Goal: Information Seeking & Learning: Learn about a topic

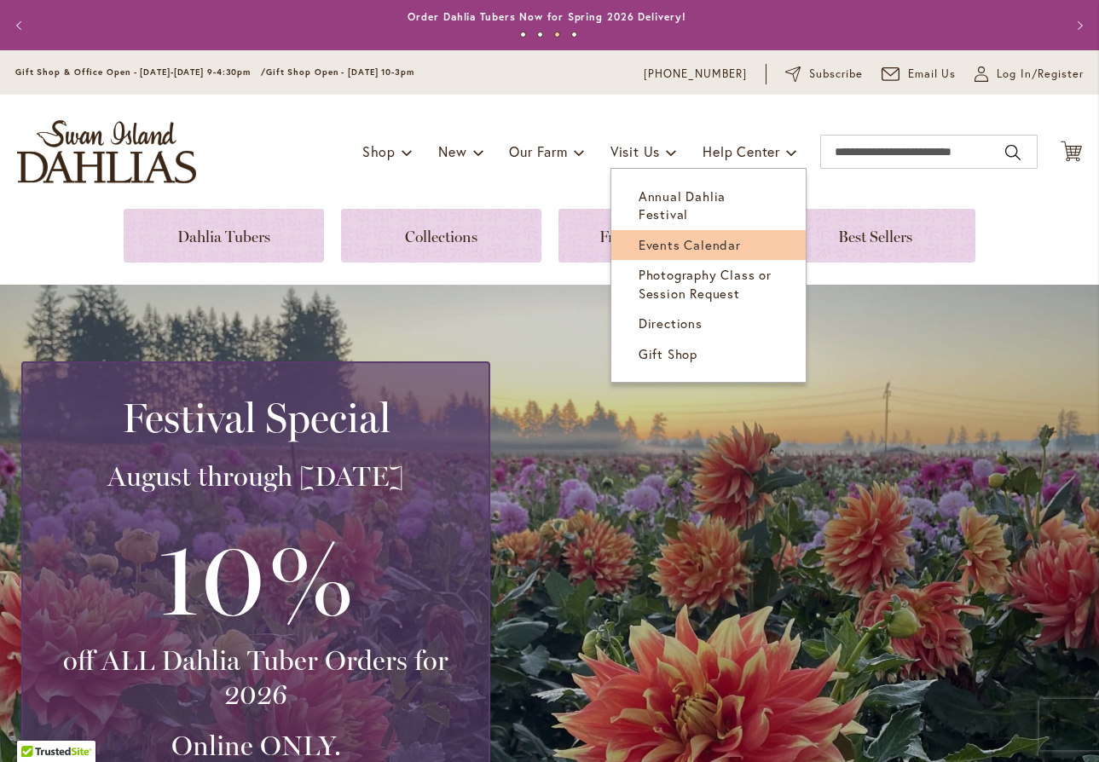
click at [658, 236] on span "Events Calendar" at bounding box center [690, 244] width 102 height 17
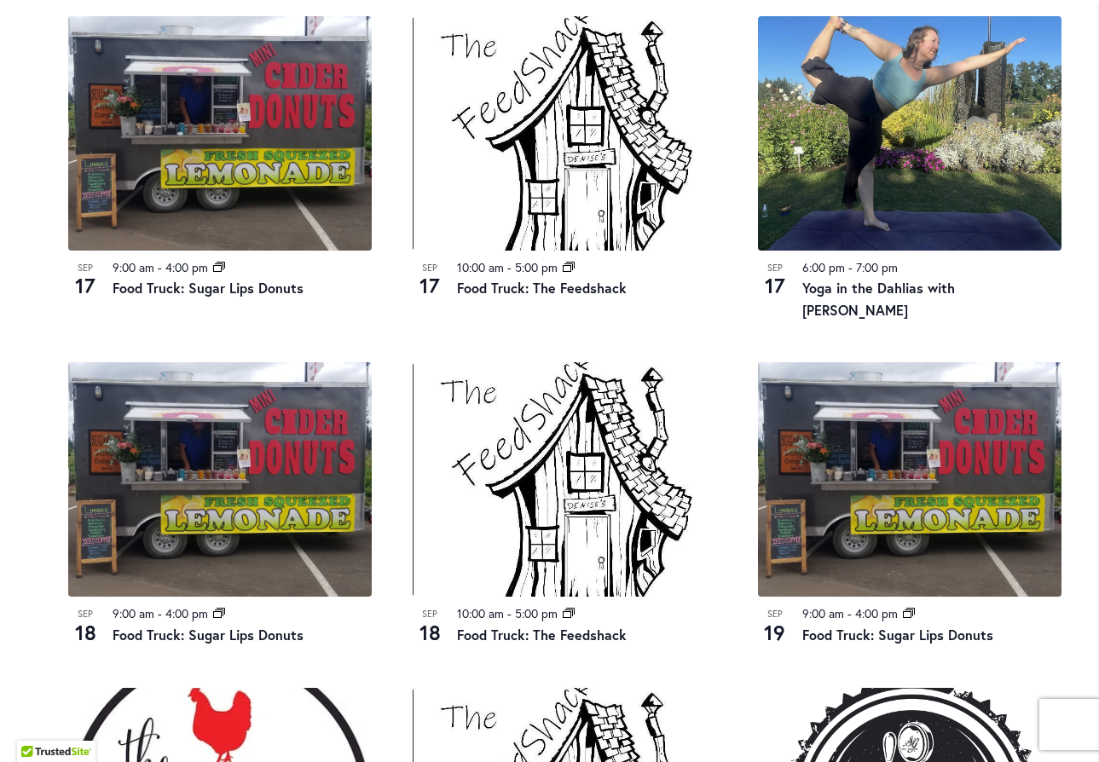
scroll to position [938, 0]
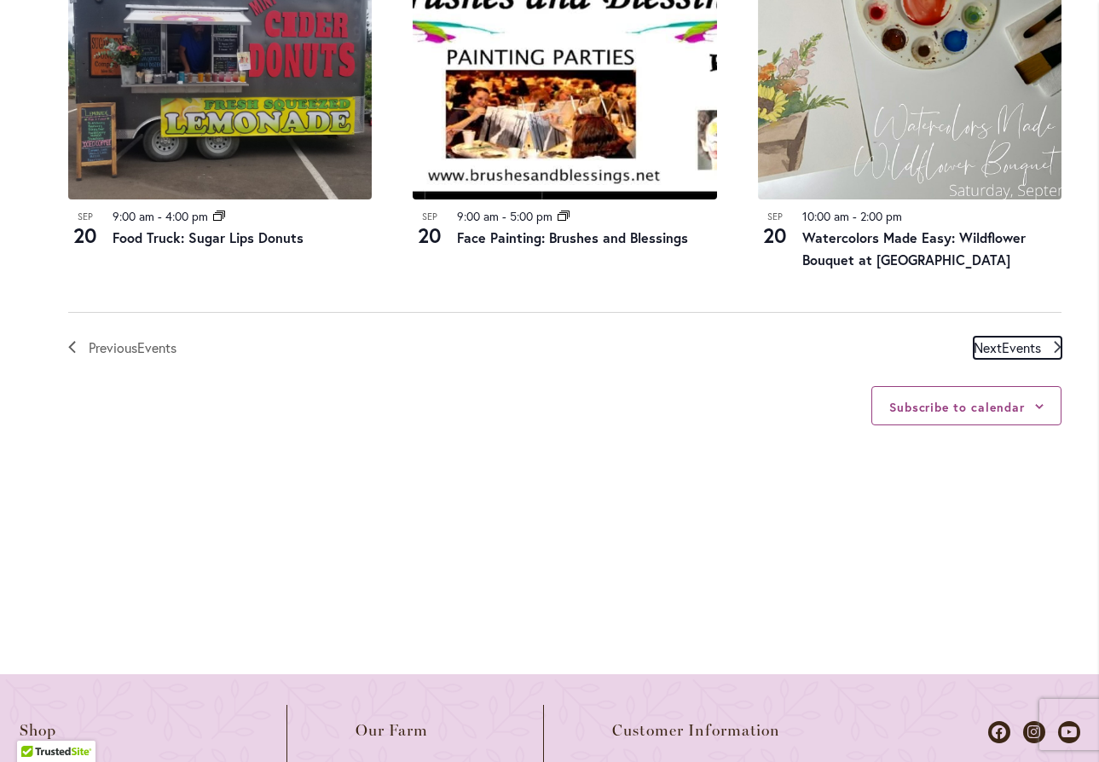
click at [1022, 339] on span "Events" at bounding box center [1021, 348] width 39 height 18
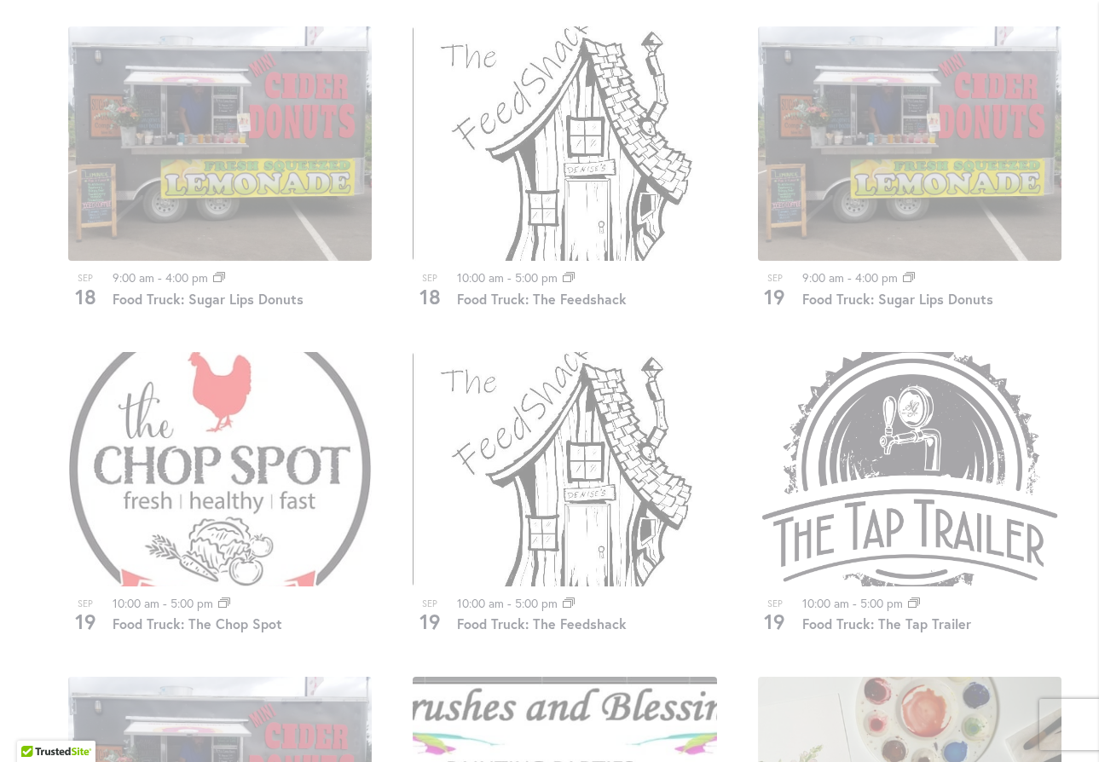
scroll to position [1233, 0]
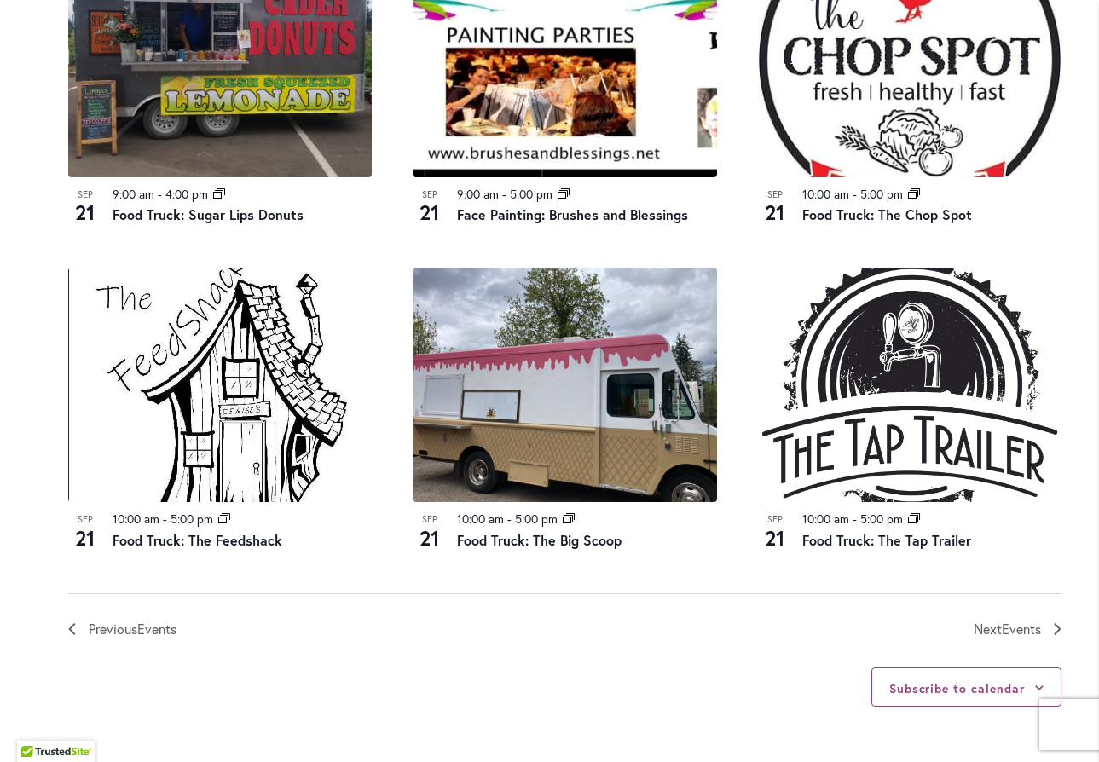
scroll to position [1743, 0]
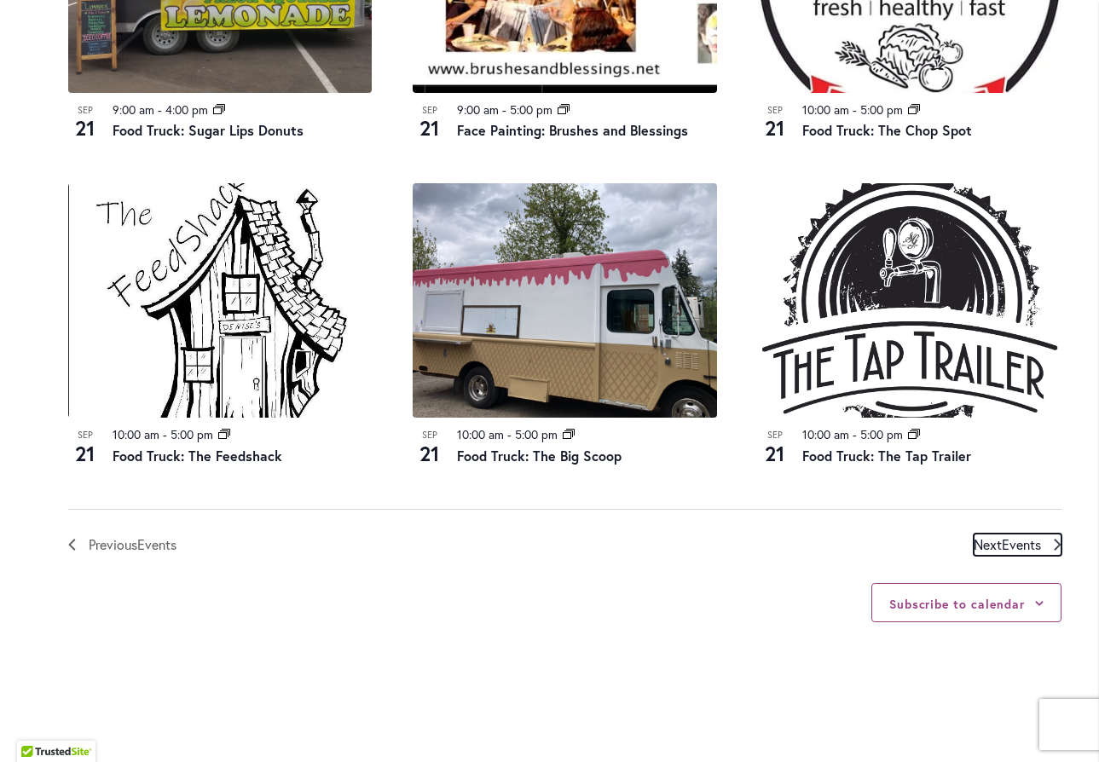
click at [1034, 546] on span "Events" at bounding box center [1021, 545] width 39 height 18
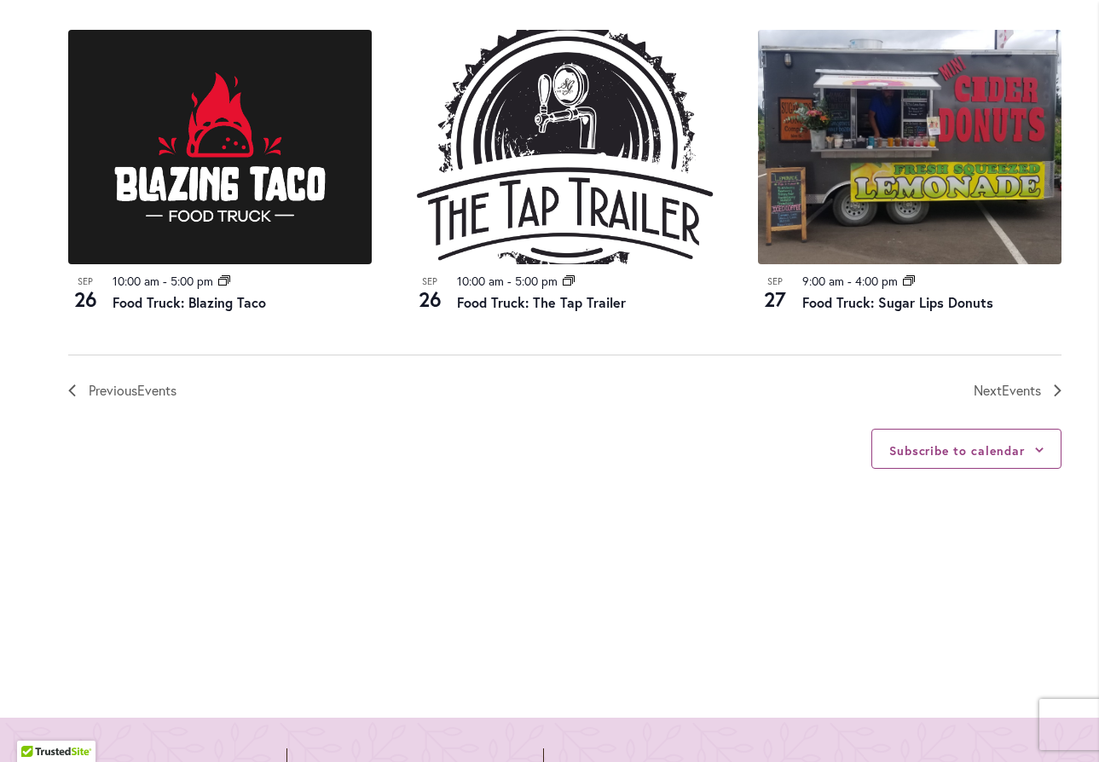
scroll to position [1915, 0]
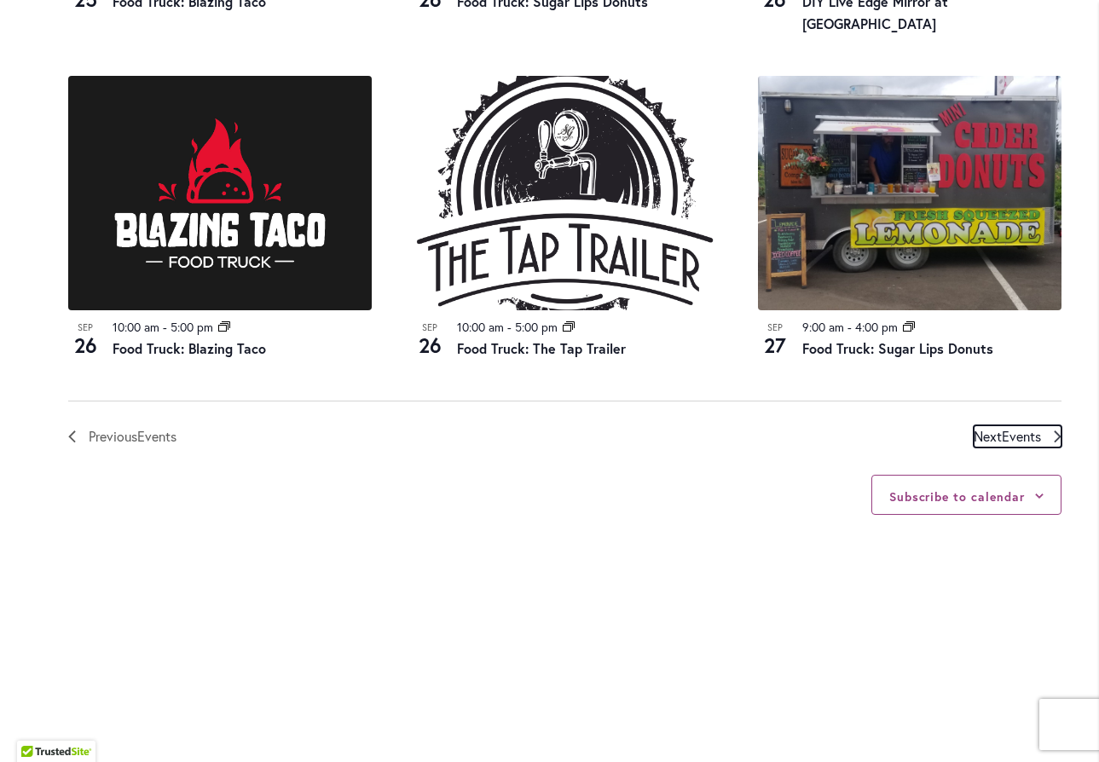
click at [1004, 427] on span "Events" at bounding box center [1021, 436] width 39 height 18
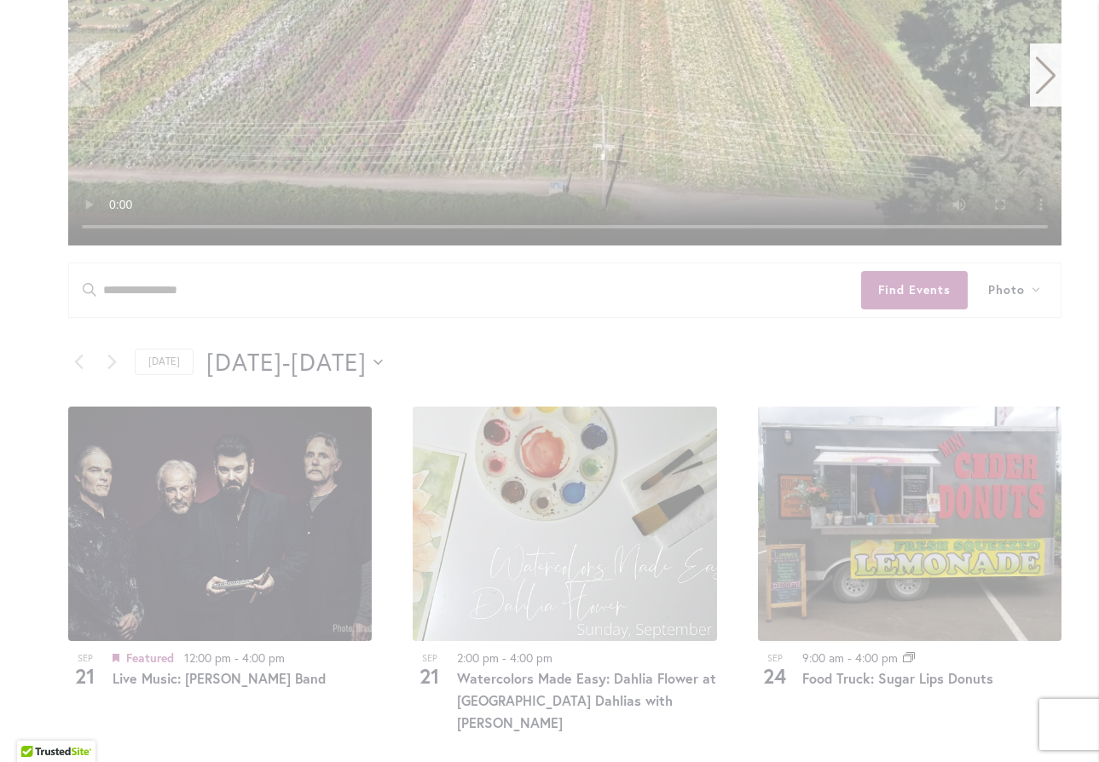
scroll to position [466, 0]
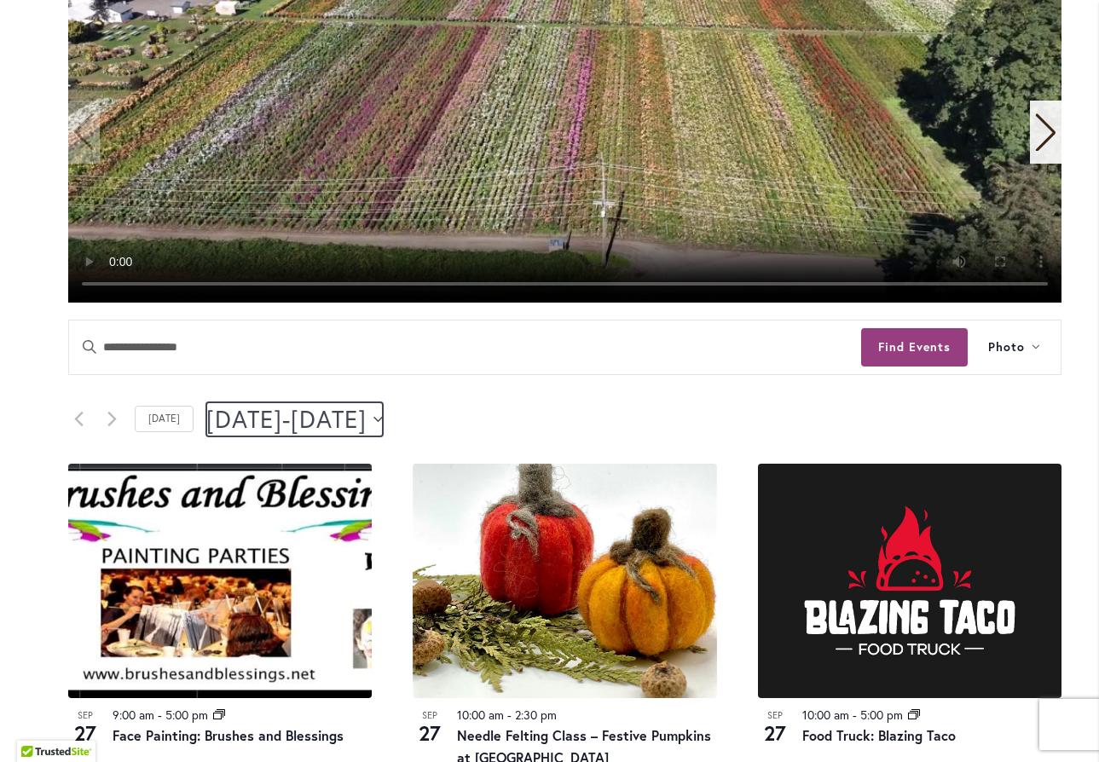
click at [383, 417] on icon "Click to toggle datepicker" at bounding box center [378, 419] width 9 height 7
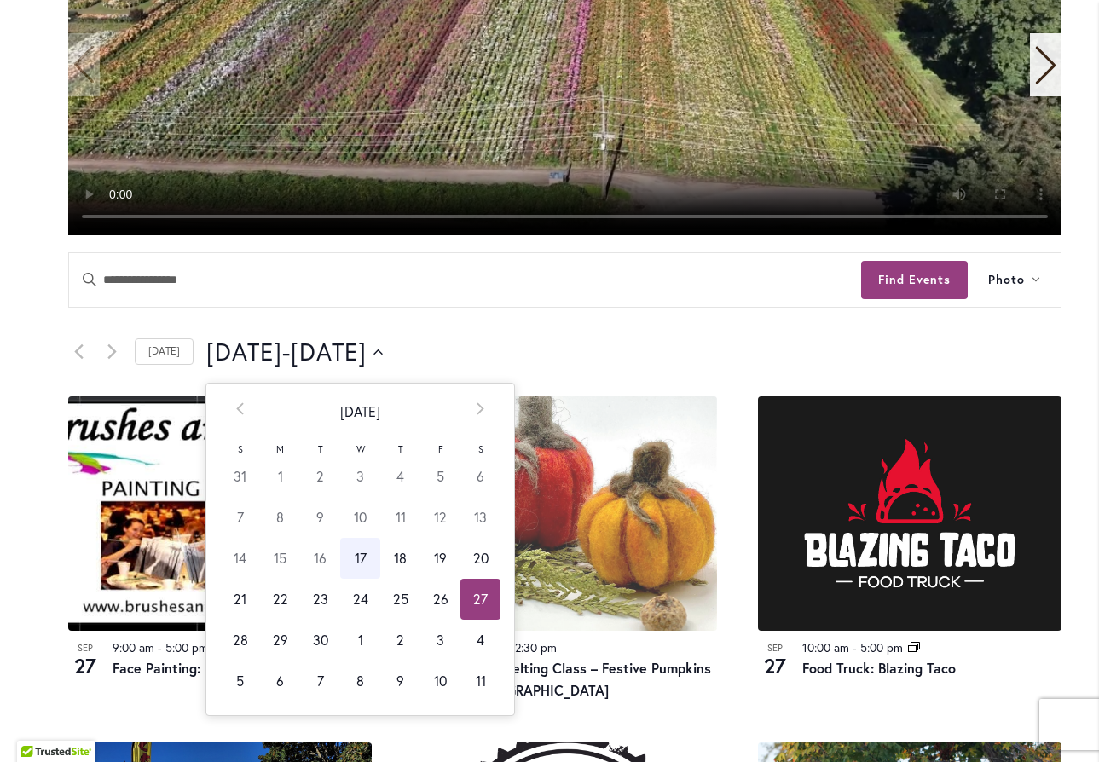
scroll to position [636, 0]
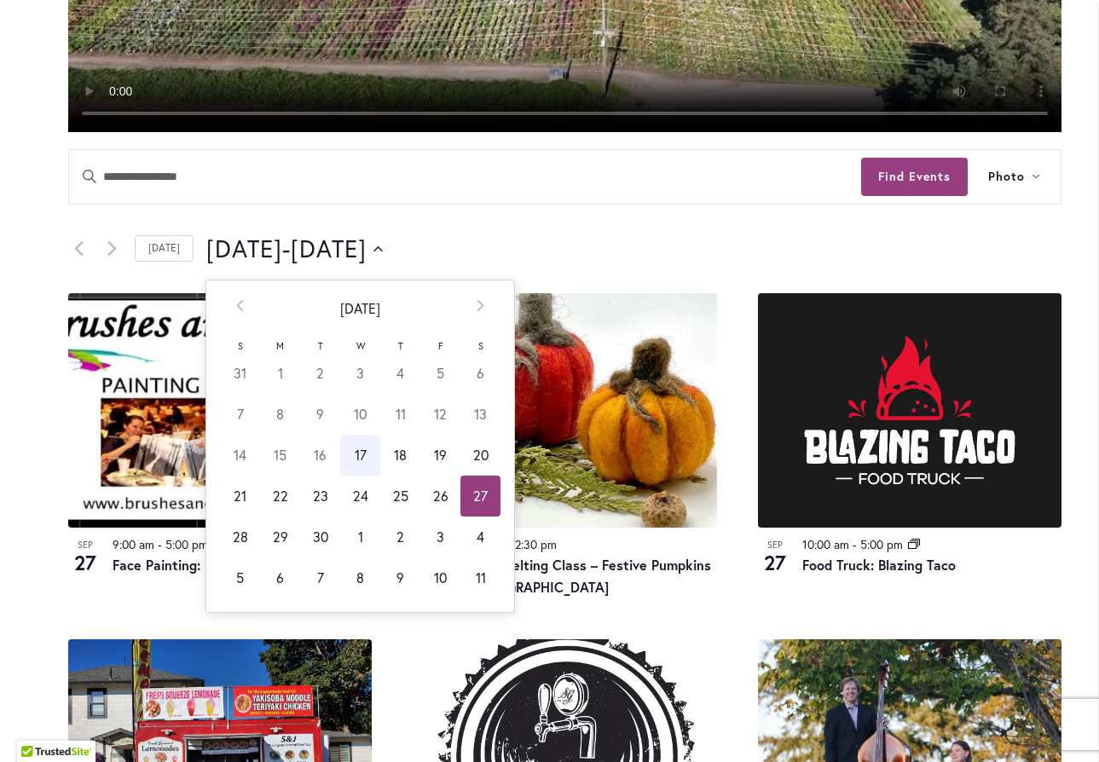
click at [472, 502] on td "27" at bounding box center [481, 496] width 40 height 41
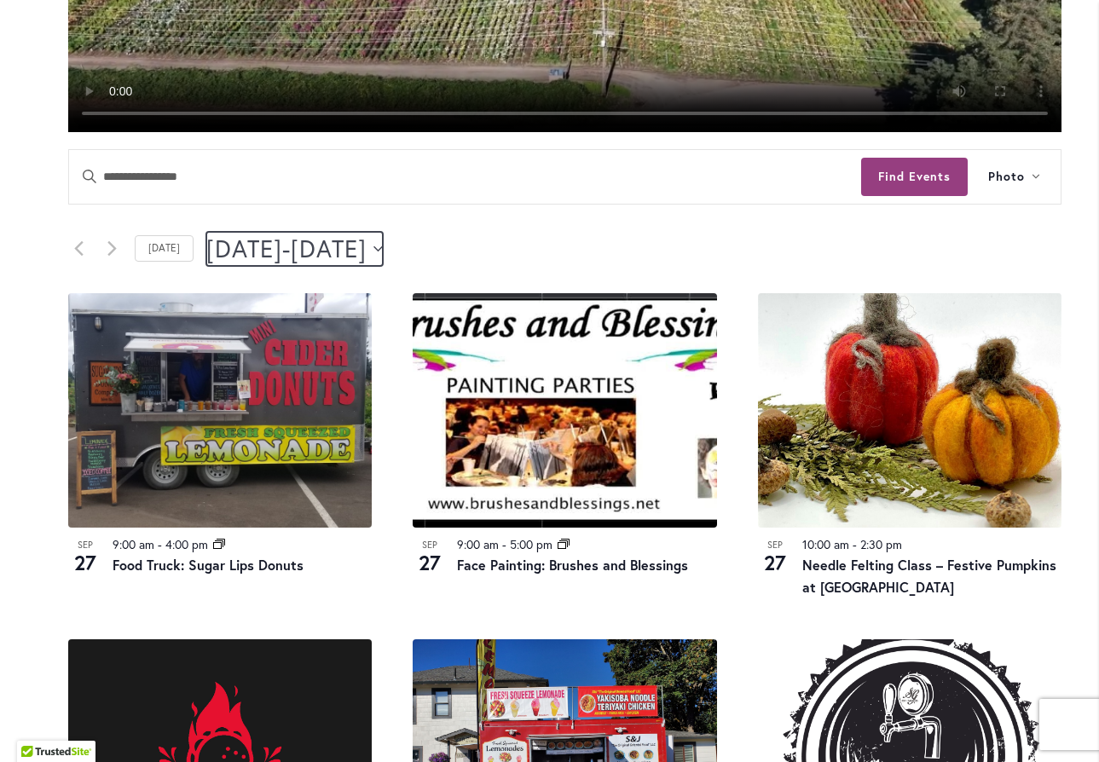
click at [367, 248] on span "September 28" at bounding box center [329, 249] width 76 height 34
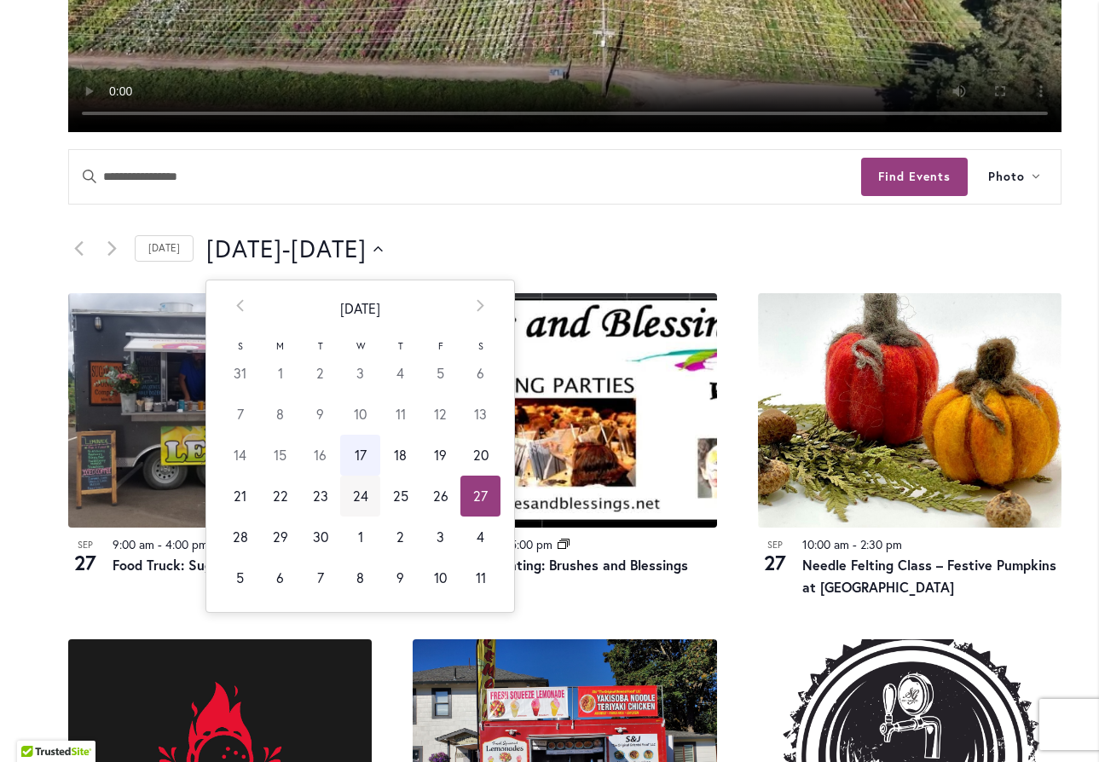
click at [352, 495] on td "24" at bounding box center [360, 496] width 40 height 41
type input "*********"
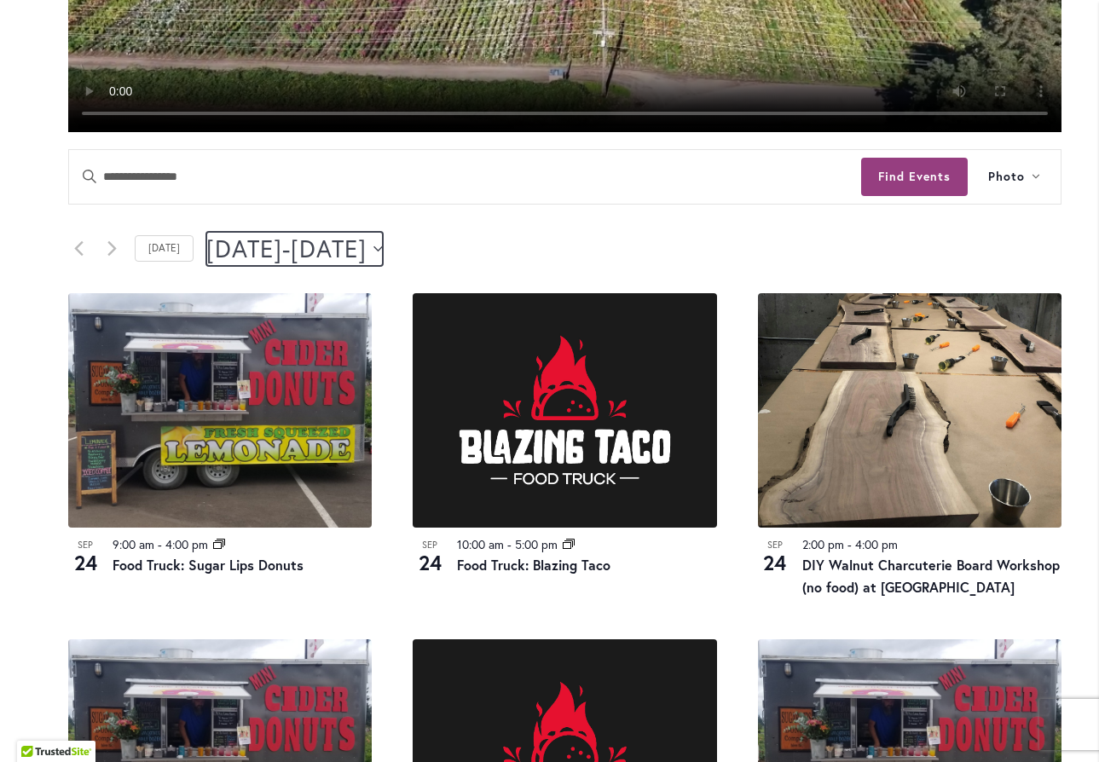
click at [383, 247] on icon "Click to toggle datepicker" at bounding box center [378, 249] width 9 height 7
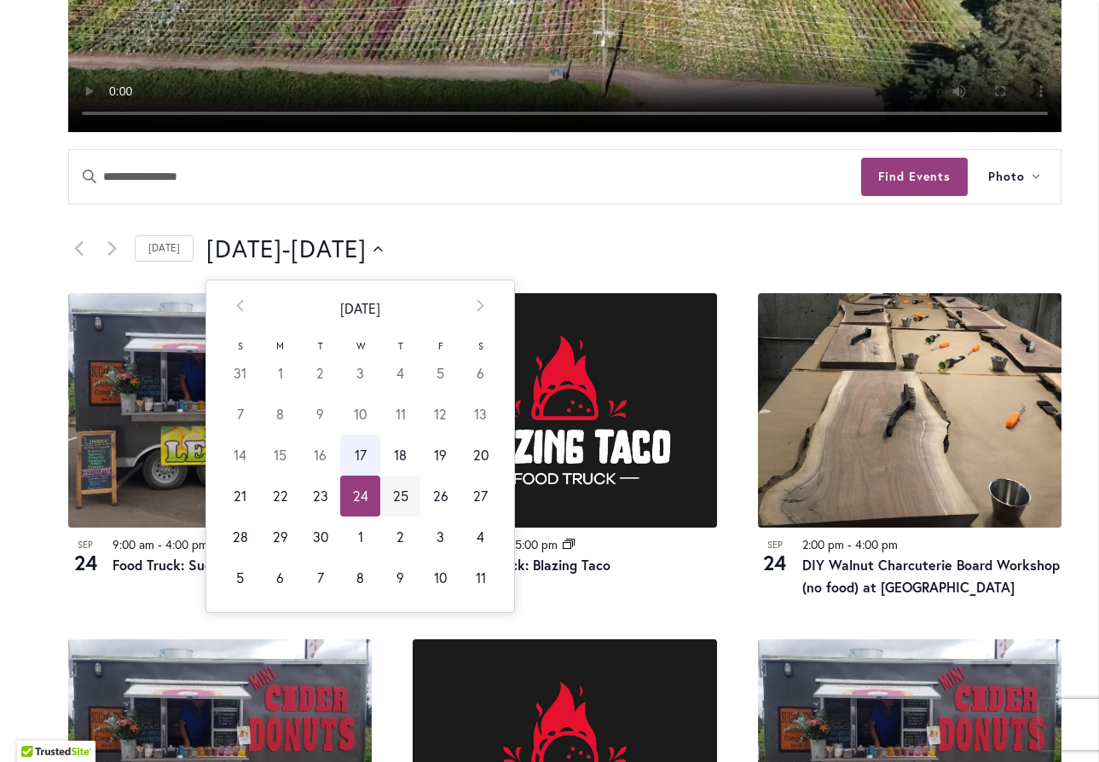
click at [394, 495] on td "25" at bounding box center [400, 496] width 40 height 41
type input "*********"
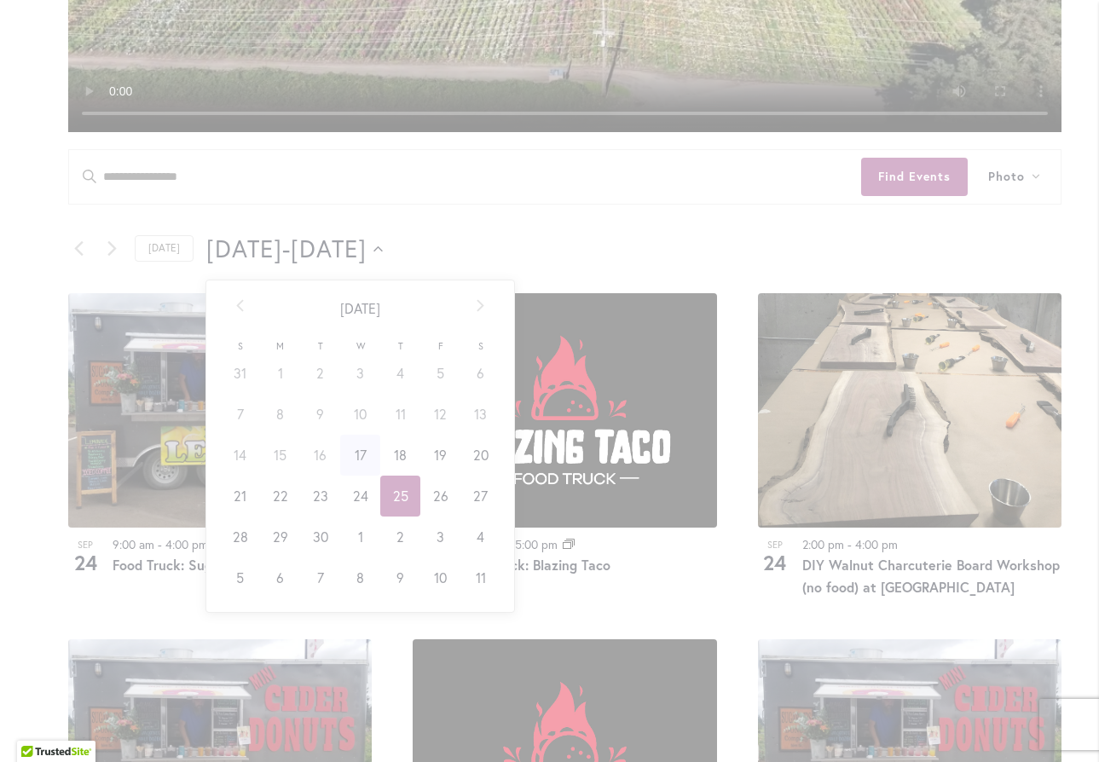
scroll to position [0, 69]
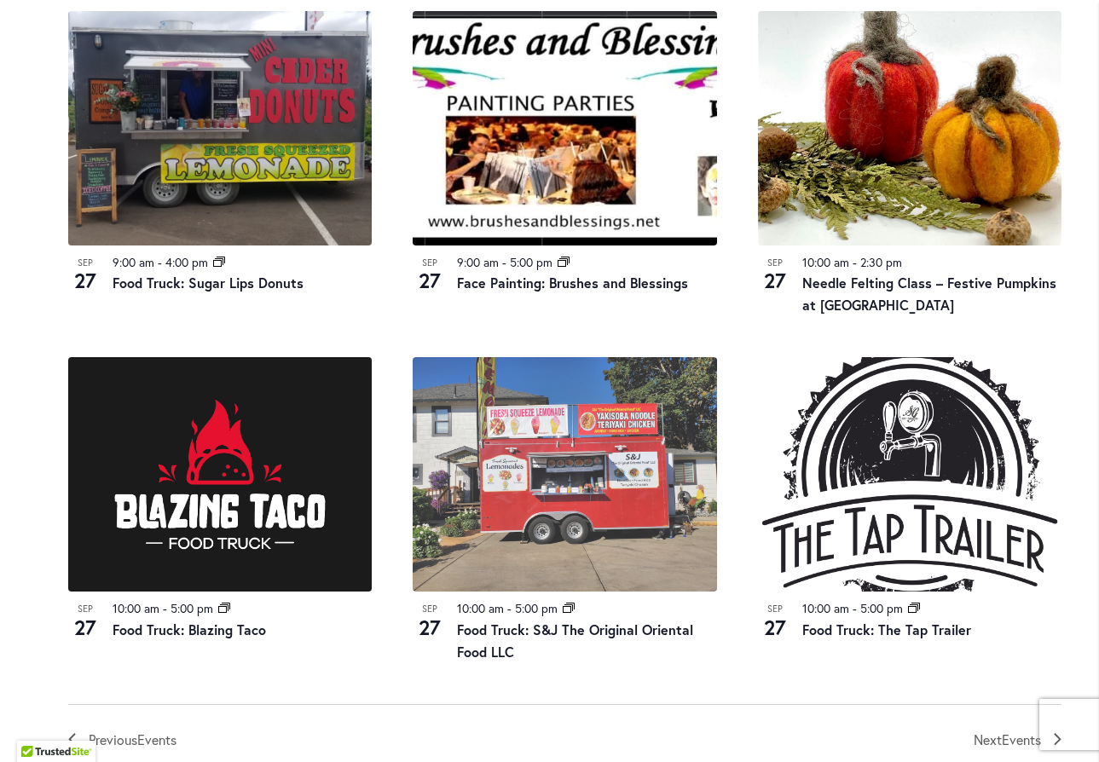
scroll to position [1830, 0]
